Goal: Communication & Community: Connect with others

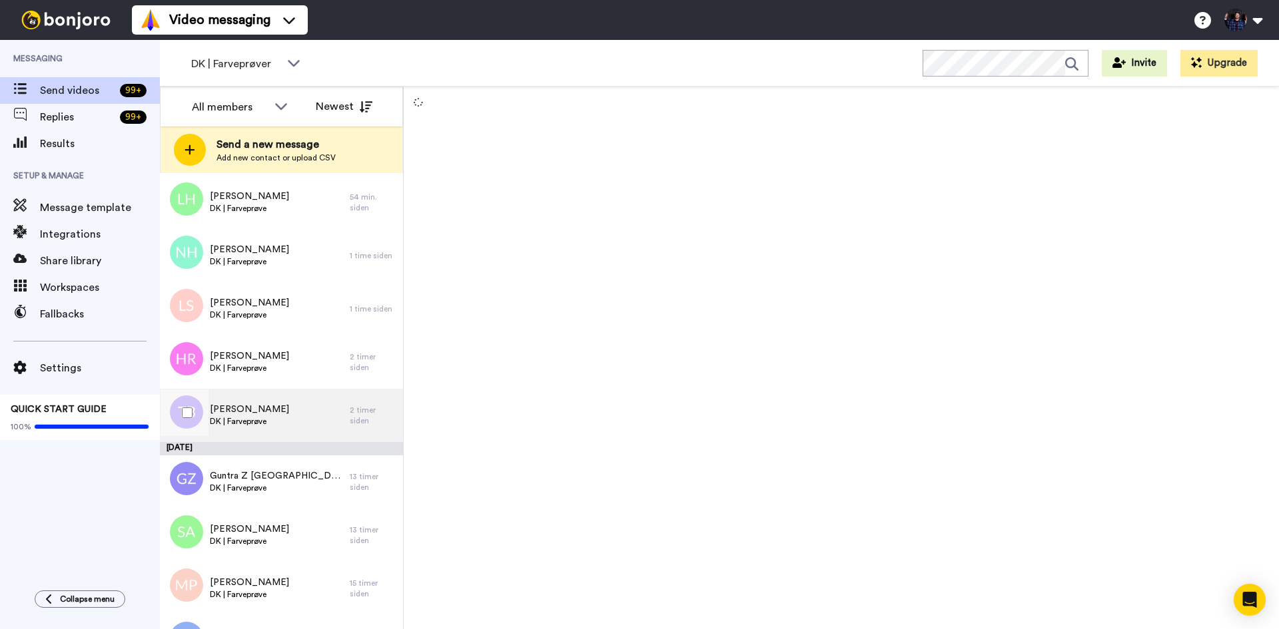
scroll to position [156, 0]
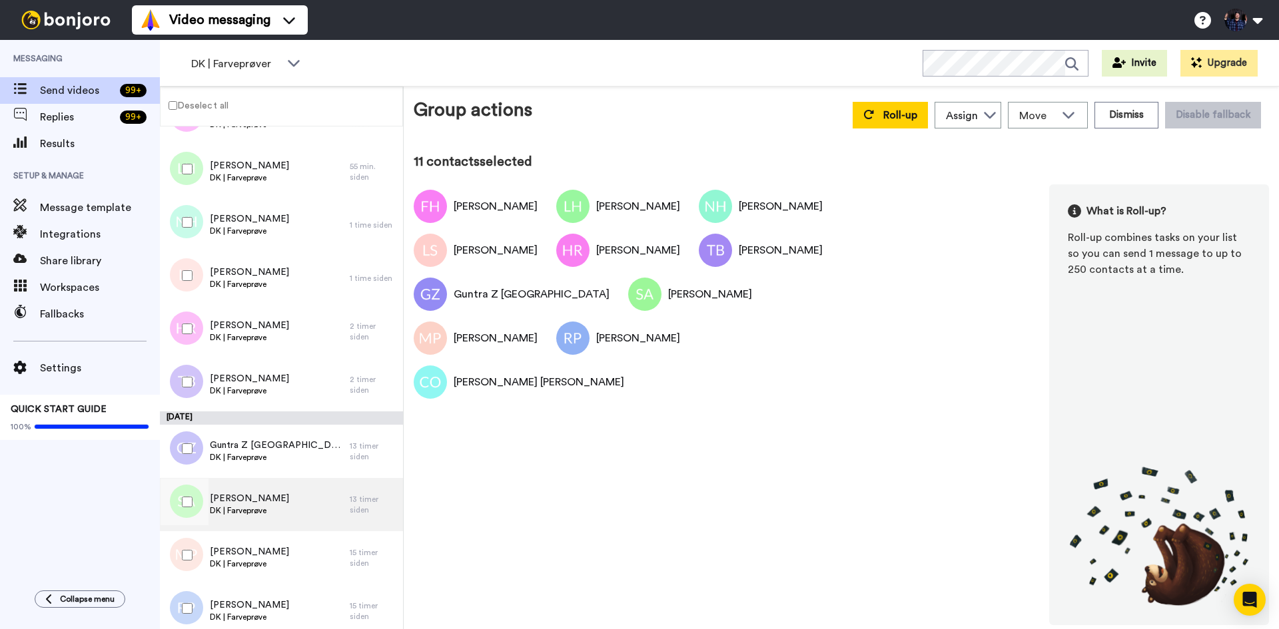
scroll to position [110, 0]
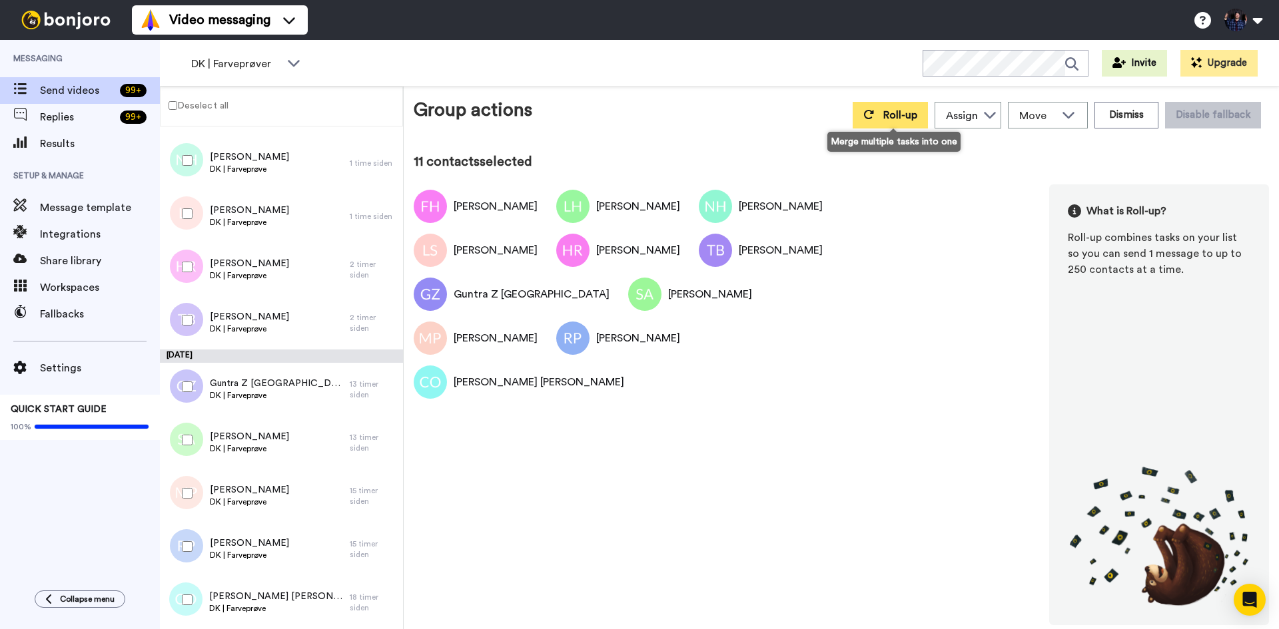
click at [926, 121] on button "Roll-up" at bounding box center [889, 115] width 75 height 27
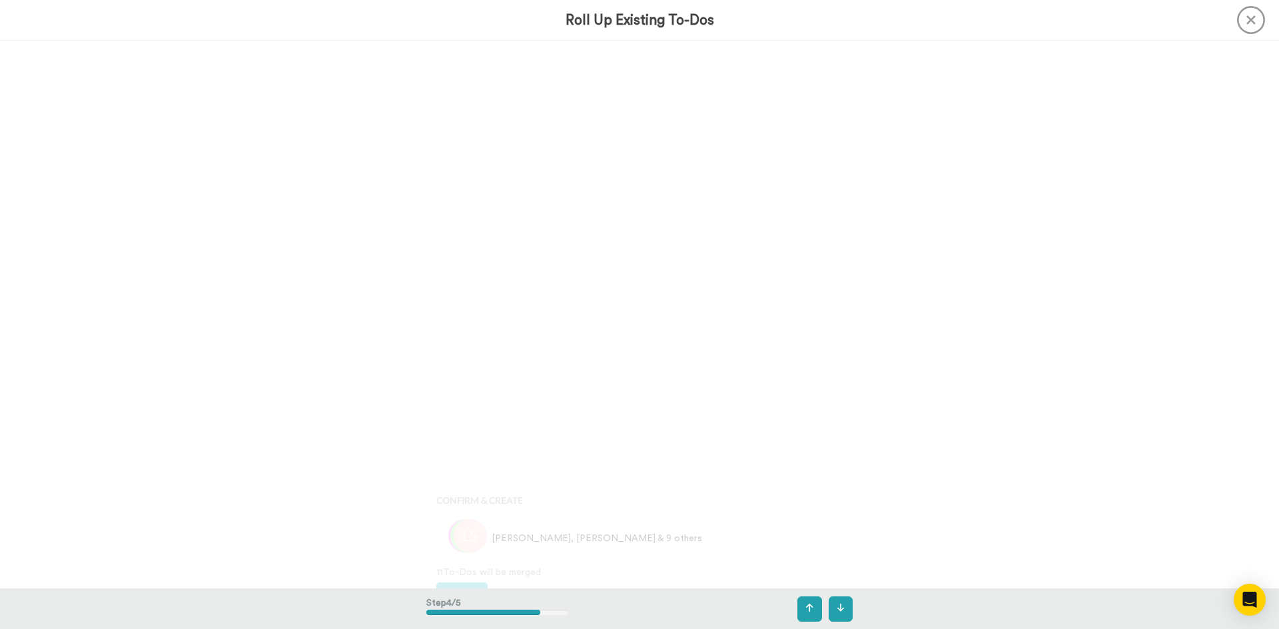
scroll to position [2192, 0]
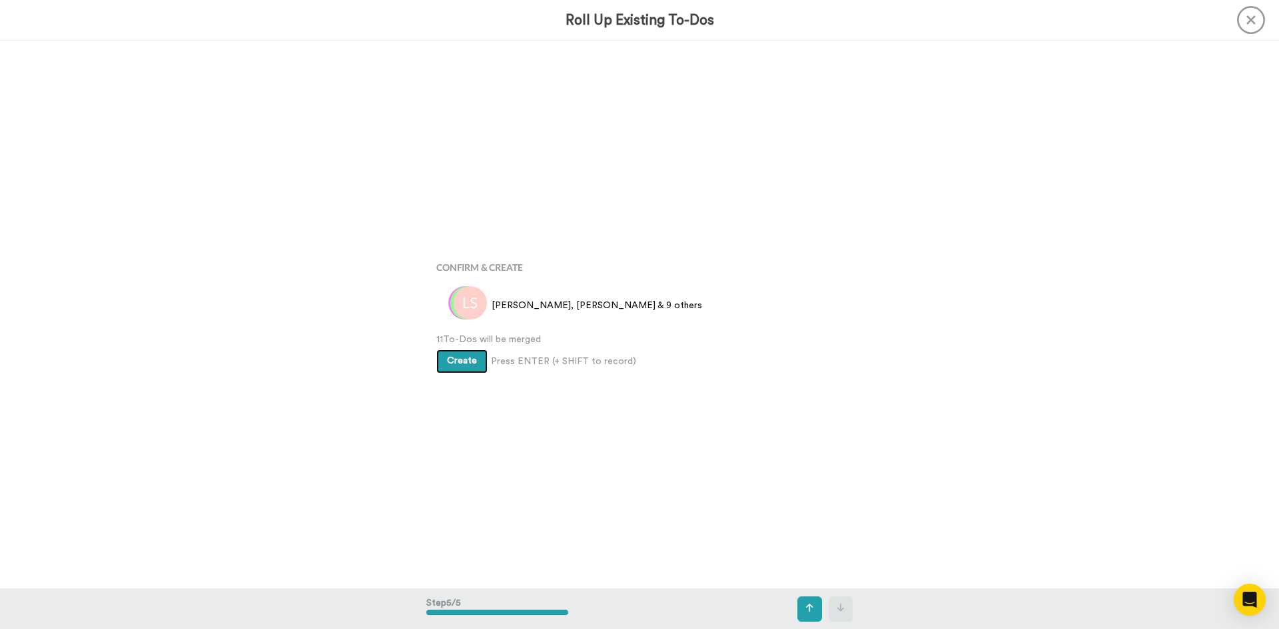
click at [454, 358] on span "Create" at bounding box center [462, 360] width 30 height 9
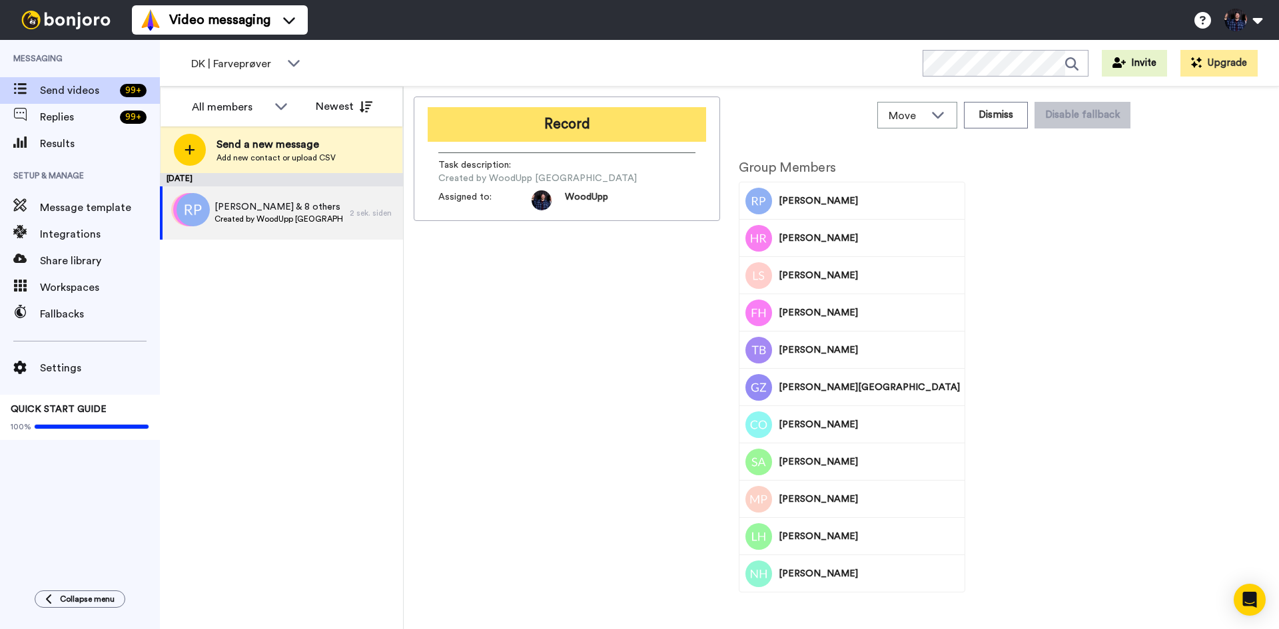
click at [592, 129] on button "Record" at bounding box center [567, 124] width 278 height 35
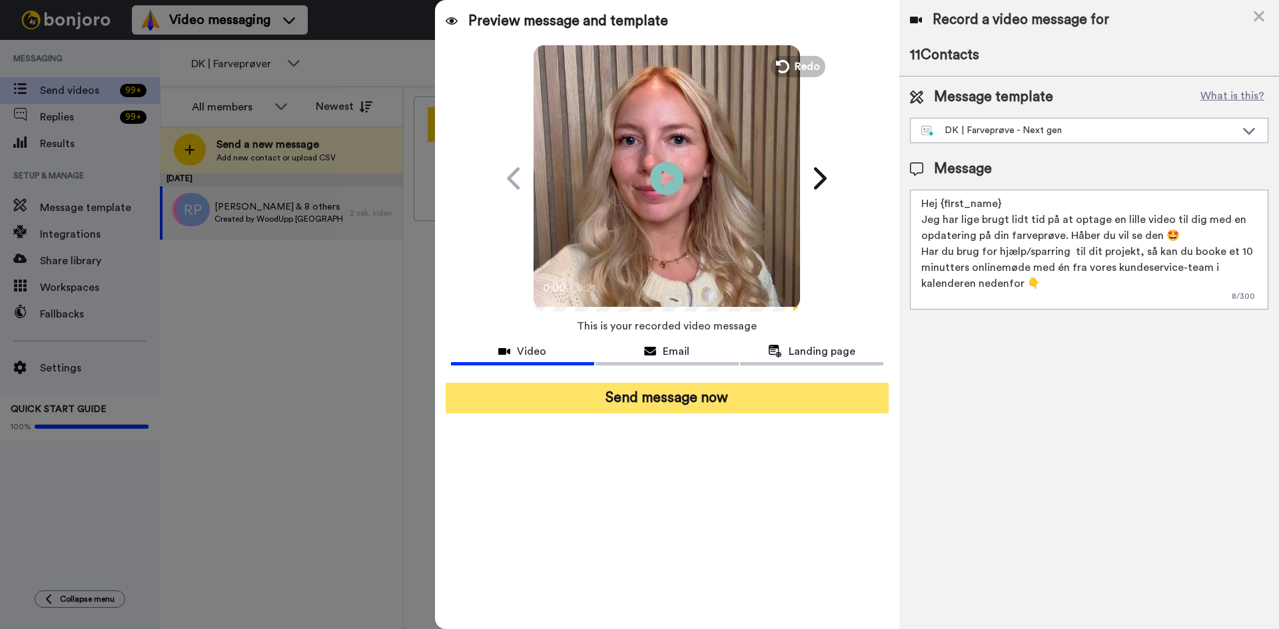
click at [751, 401] on button "Send message now" at bounding box center [666, 398] width 443 height 31
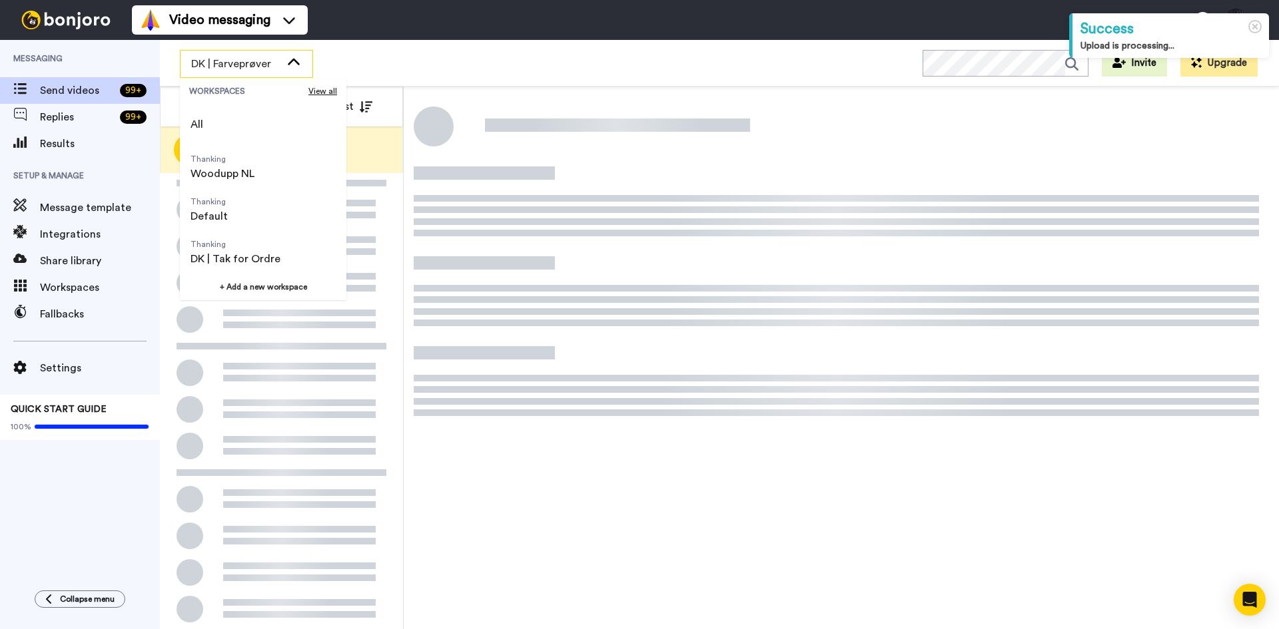
click at [280, 65] on span "DK | Farveprøver" at bounding box center [235, 64] width 89 height 16
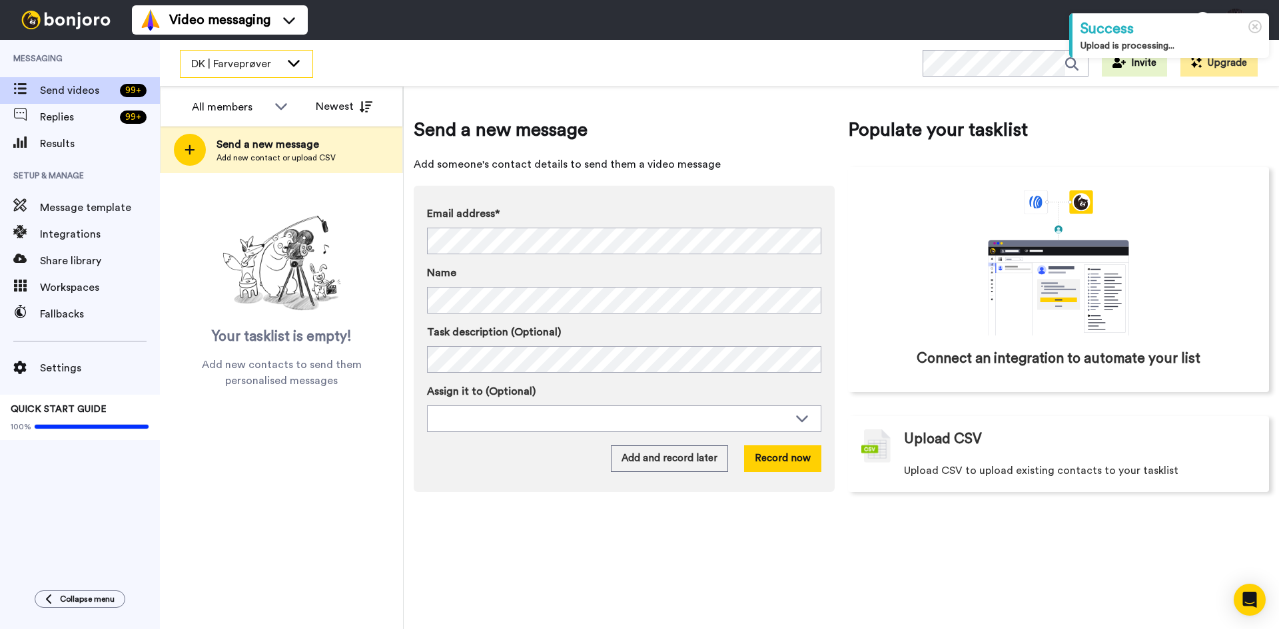
click at [289, 66] on icon at bounding box center [294, 62] width 16 height 13
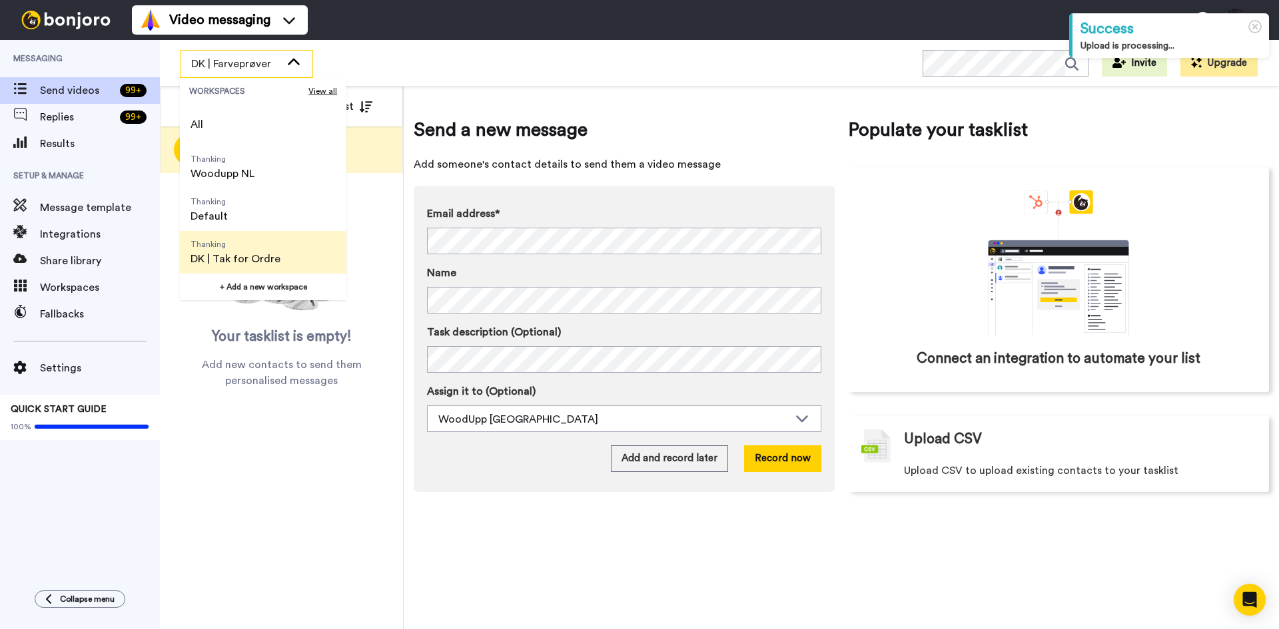
click at [214, 249] on span "Thanking" at bounding box center [235, 244] width 90 height 11
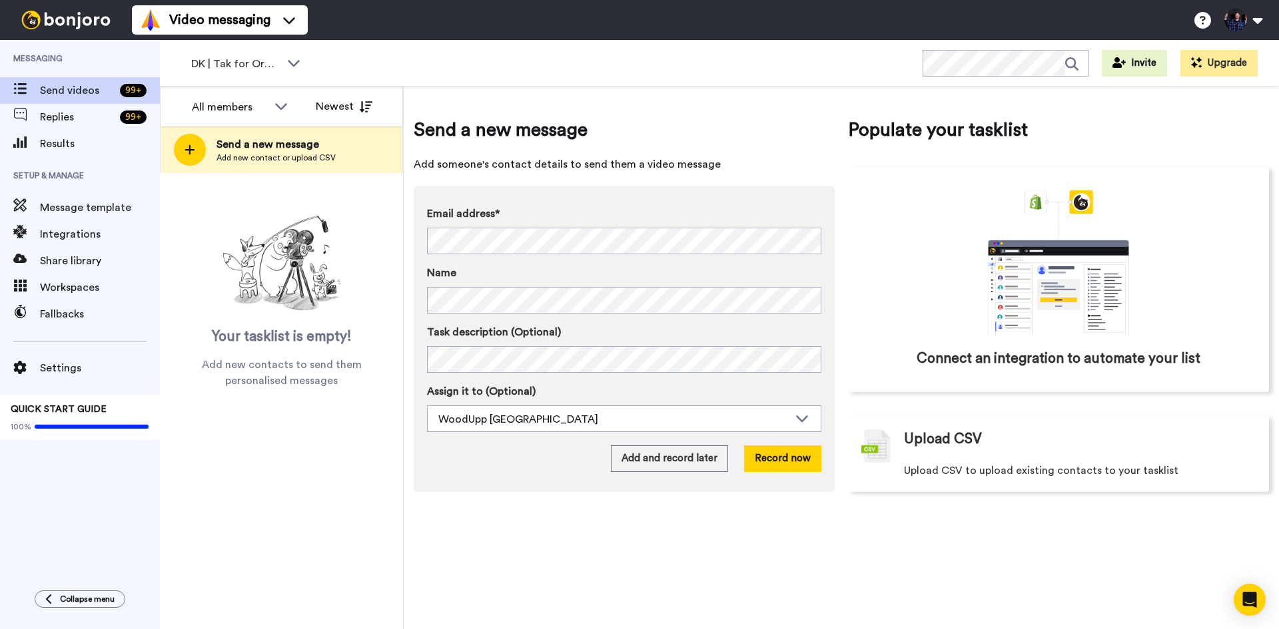
click at [1051, 535] on div "Send a new message Add someone's contact details to send them a video message E…" at bounding box center [841, 358] width 875 height 543
